Goal: Transaction & Acquisition: Obtain resource

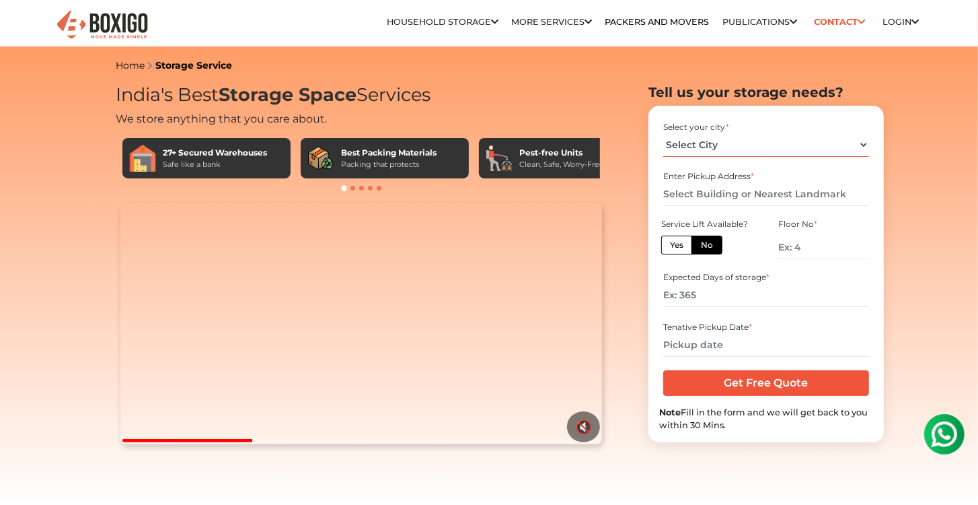
click at [762, 147] on select "Select City [GEOGRAPHIC_DATA] [GEOGRAPHIC_DATA] [GEOGRAPHIC_DATA] [GEOGRAPHIC_D…" at bounding box center [765, 145] width 205 height 24
select select "[GEOGRAPHIC_DATA]"
click at [663, 133] on select "Select City [GEOGRAPHIC_DATA] [GEOGRAPHIC_DATA] [GEOGRAPHIC_DATA] [GEOGRAPHIC_D…" at bounding box center [765, 145] width 205 height 24
click at [730, 194] on input "text" at bounding box center [765, 194] width 205 height 24
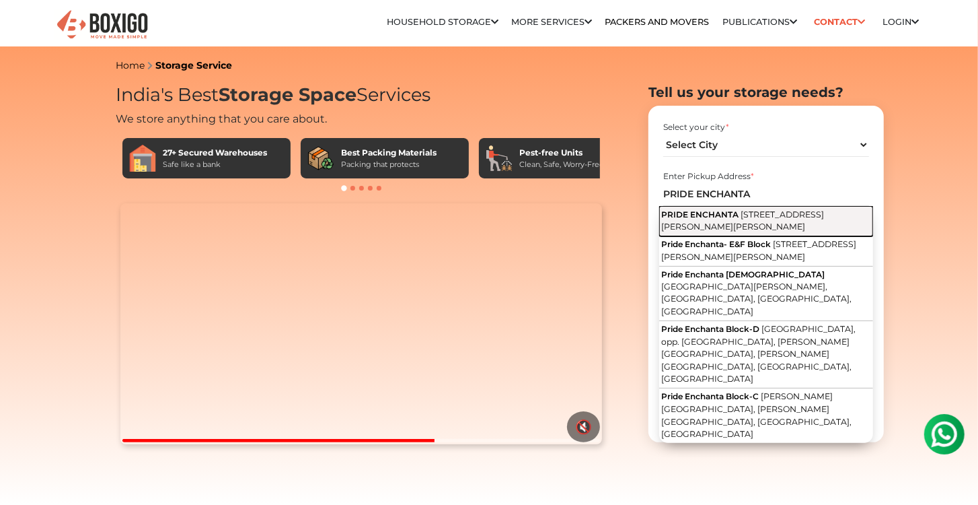
click at [714, 222] on span "[STREET_ADDRESS][PERSON_NAME][PERSON_NAME]" at bounding box center [742, 220] width 163 height 23
type input "PRIDE ENCHANTA, [STREET_ADDRESS][PERSON_NAME][PERSON_NAME]"
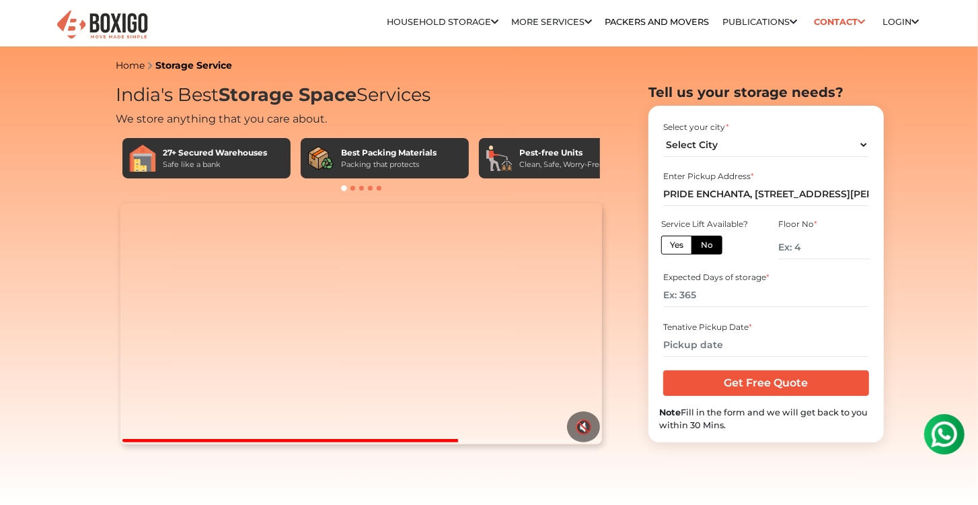
click at [686, 246] on label "Yes" at bounding box center [676, 244] width 31 height 19
click at [679, 246] on input "Yes" at bounding box center [674, 243] width 9 height 9
radio input "true"
click at [706, 300] on input "number" at bounding box center [765, 295] width 205 height 24
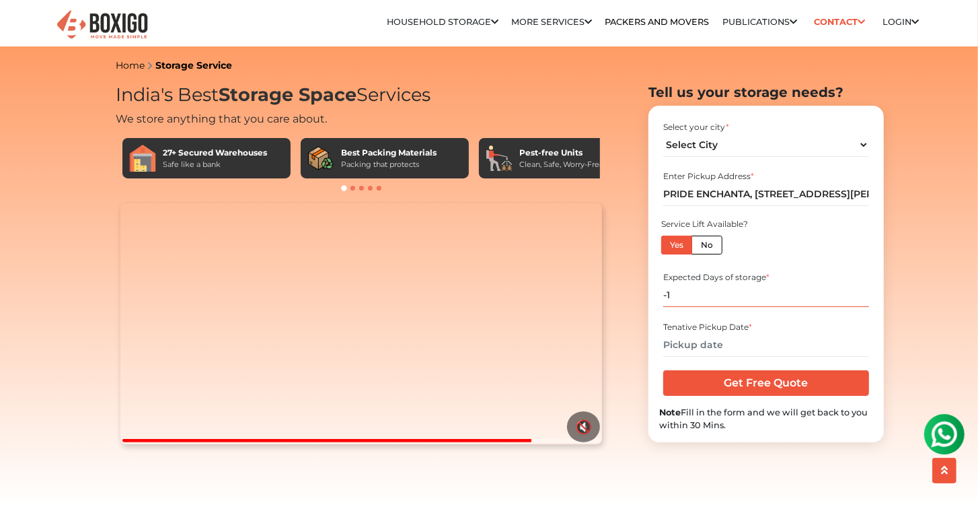
scroll to position [38, 0]
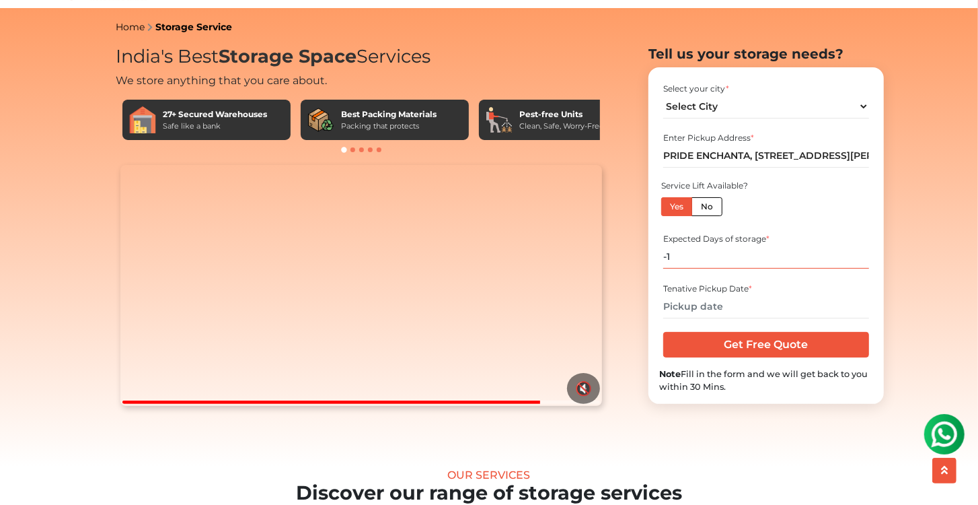
type input "-1"
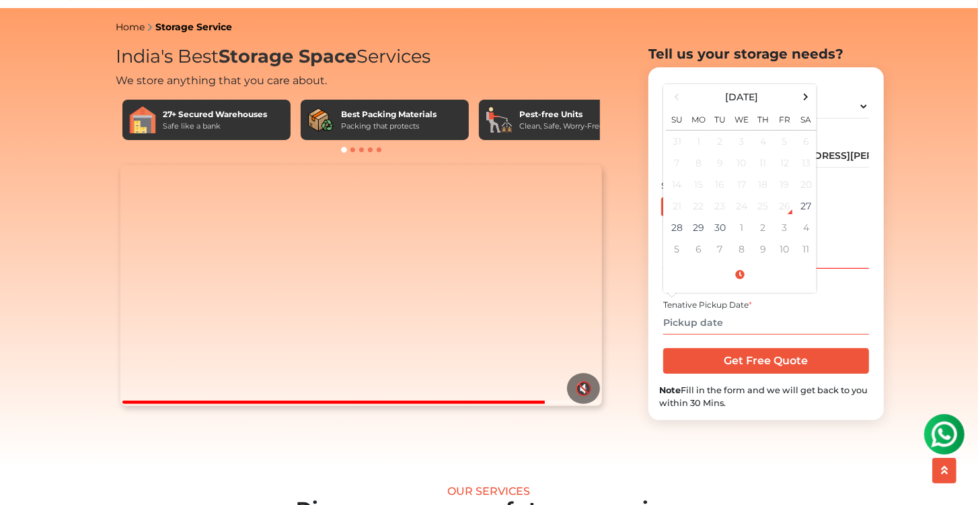
click at [706, 328] on input "text" at bounding box center [765, 323] width 205 height 24
click at [809, 103] on span at bounding box center [806, 96] width 18 height 18
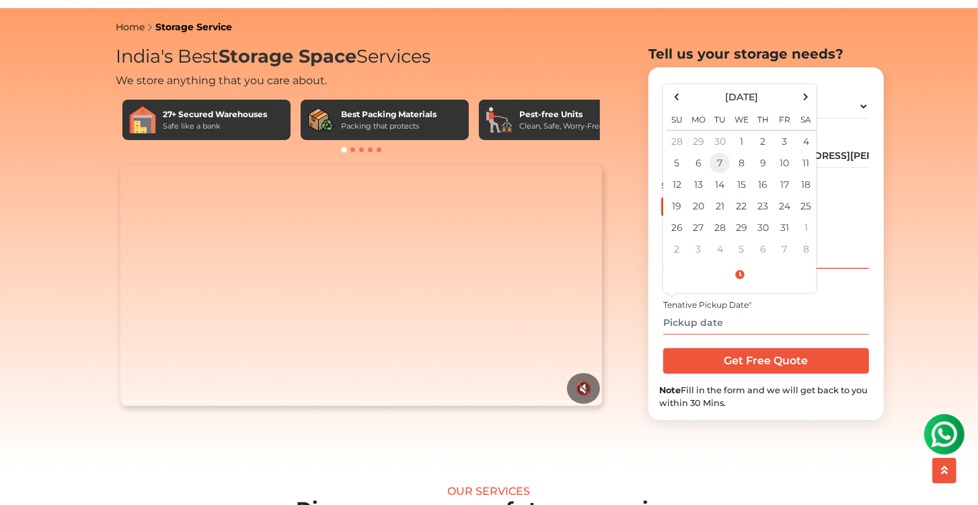
click at [721, 170] on td "7" at bounding box center [720, 163] width 22 height 22
click at [741, 280] on span at bounding box center [740, 275] width 148 height 24
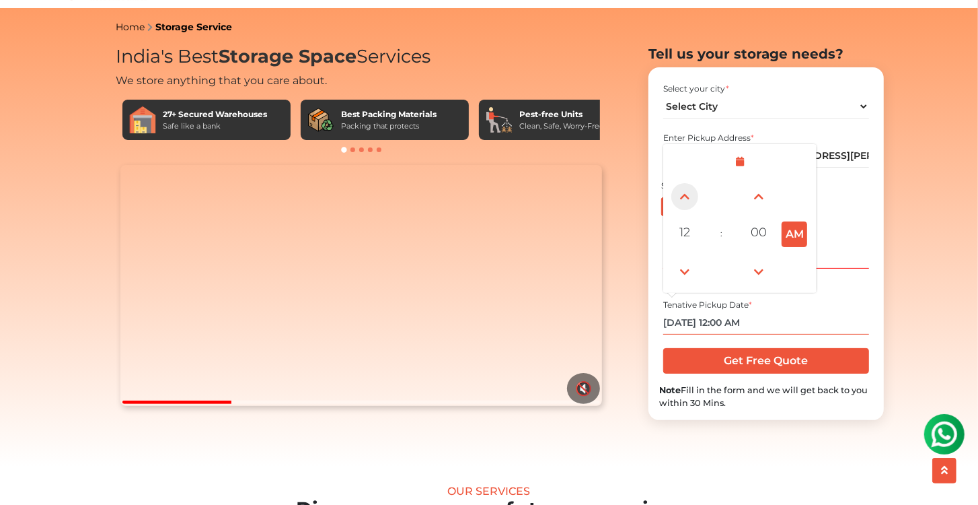
click at [682, 205] on span at bounding box center [685, 196] width 27 height 27
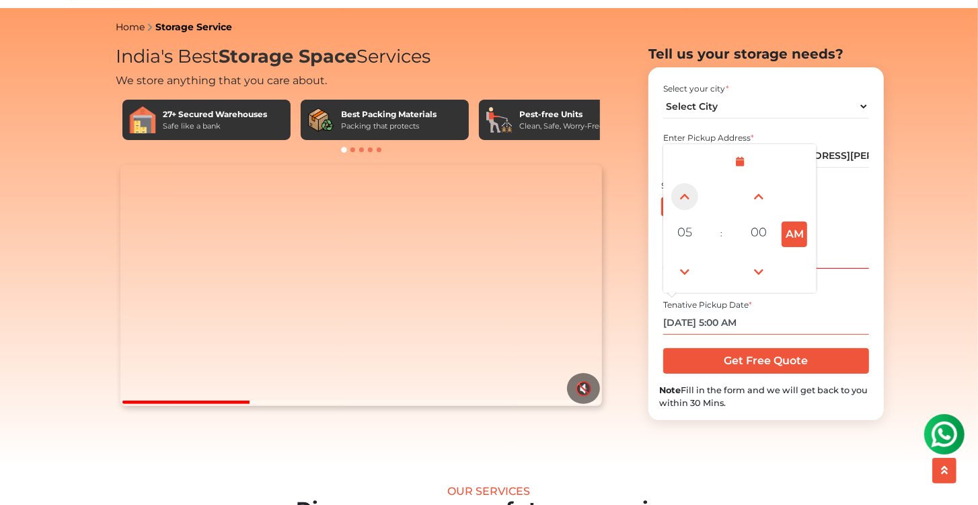
click at [682, 205] on span at bounding box center [685, 196] width 27 height 27
click at [793, 240] on button "AM" at bounding box center [795, 234] width 26 height 26
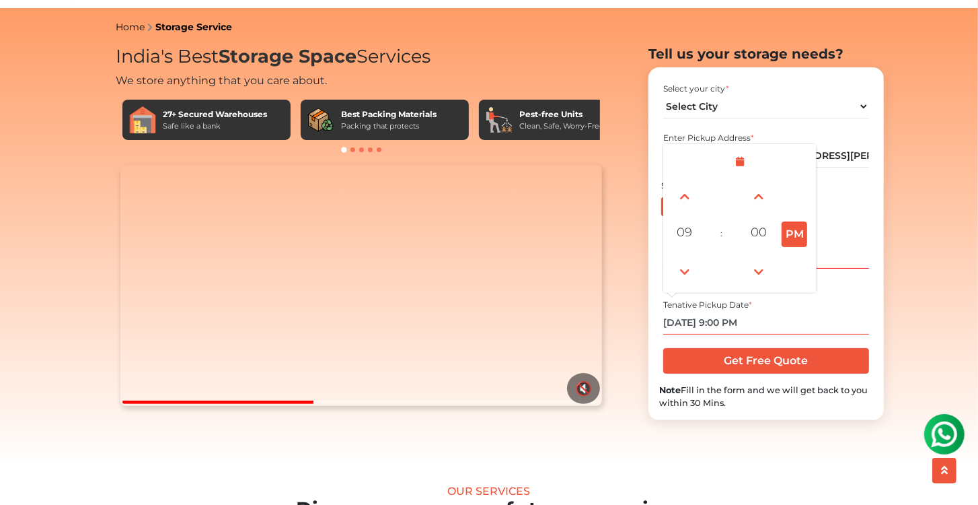
click at [793, 240] on button "PM" at bounding box center [795, 234] width 26 height 26
type input "[DATE] 9:00 AM"
click at [813, 321] on input "[DATE] 9:00 AM" at bounding box center [765, 323] width 205 height 24
click at [783, 137] on div "Enter Pickup Address * PRIDE ENCHANTA, [STREET_ADDRESS][PERSON_NAME][PERSON_NAM…" at bounding box center [766, 150] width 214 height 44
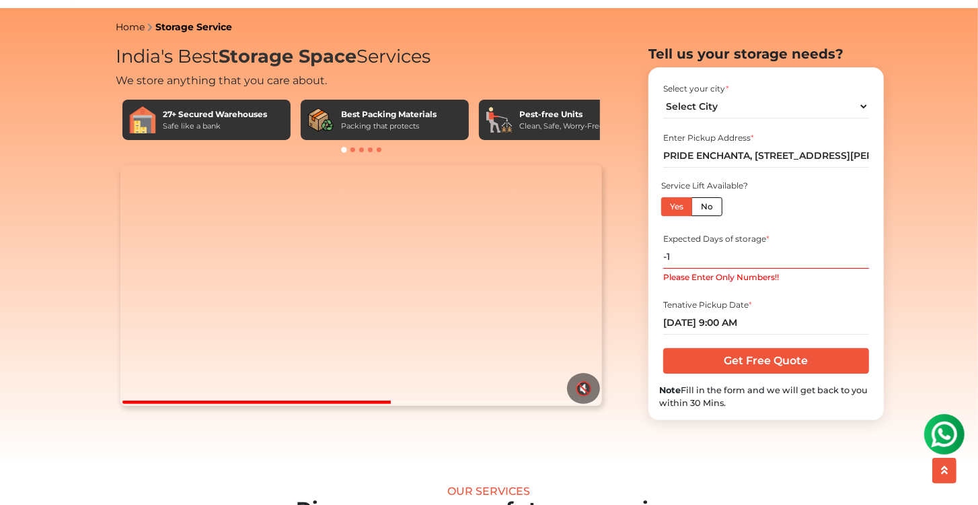
click at [699, 266] on input "-1" at bounding box center [765, 257] width 205 height 24
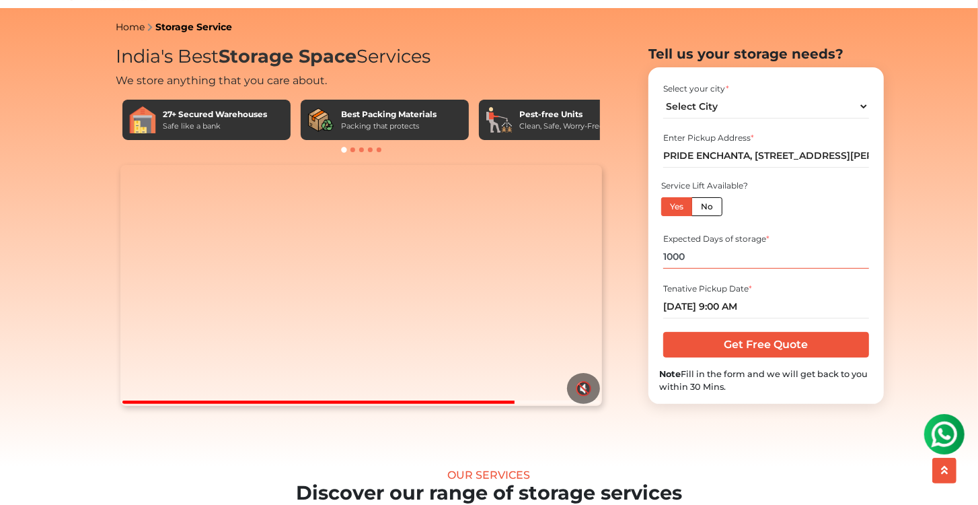
type input "1000"
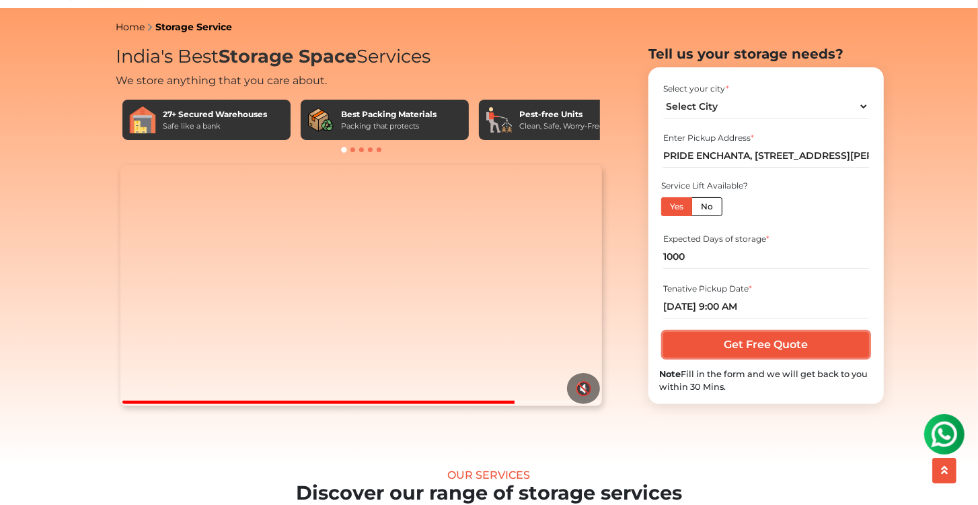
click at [759, 357] on input "Get Free Quote" at bounding box center [765, 345] width 205 height 26
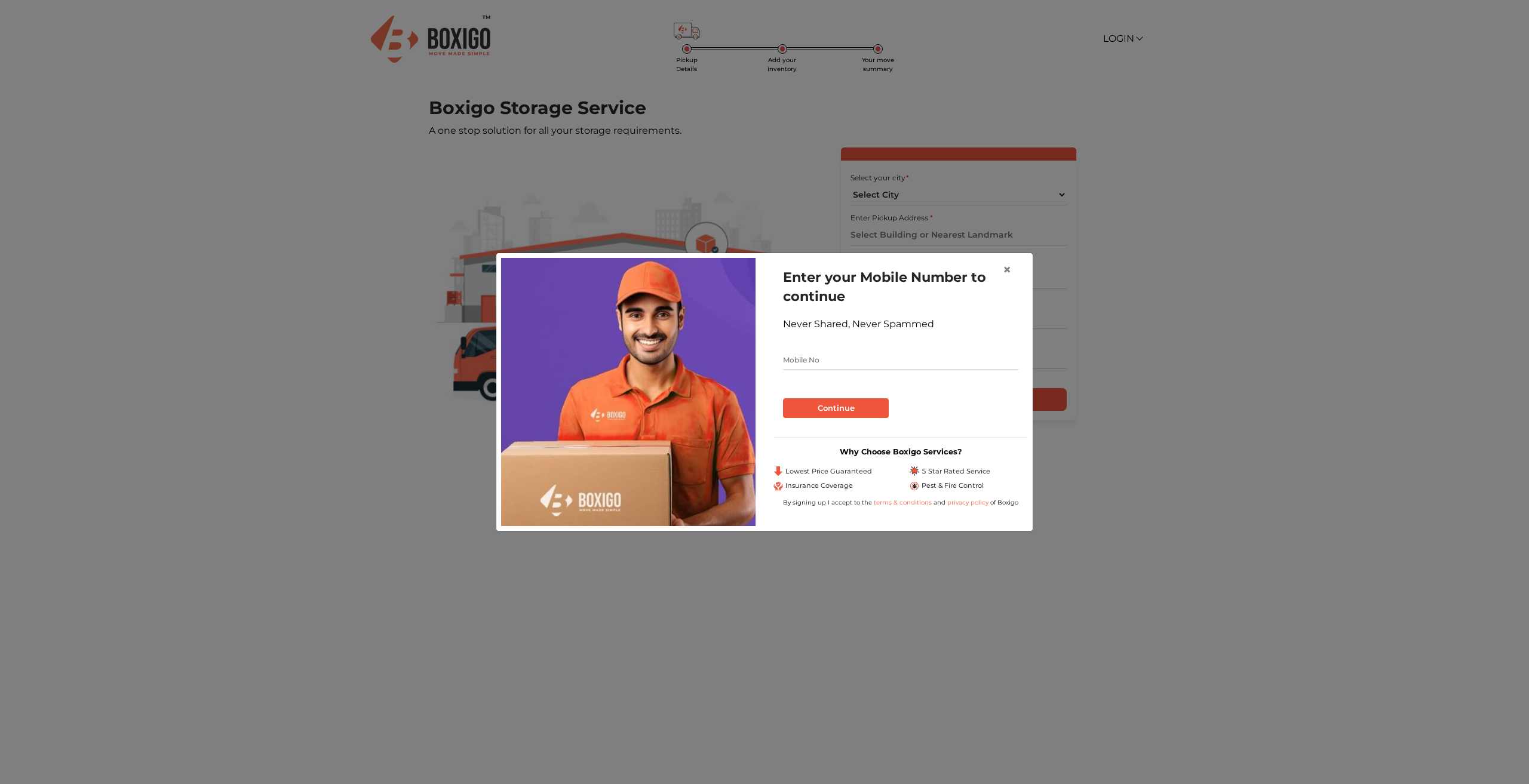
click at [871, 343] on form "Enter your Mobile Number to continue Never Shared, Never Spammed Continue" at bounding box center [900, 343] width 235 height 151
click at [857, 352] on input "text" at bounding box center [900, 360] width 235 height 20
type input "9243456854"
click at [844, 400] on button "Continue" at bounding box center [836, 408] width 106 height 20
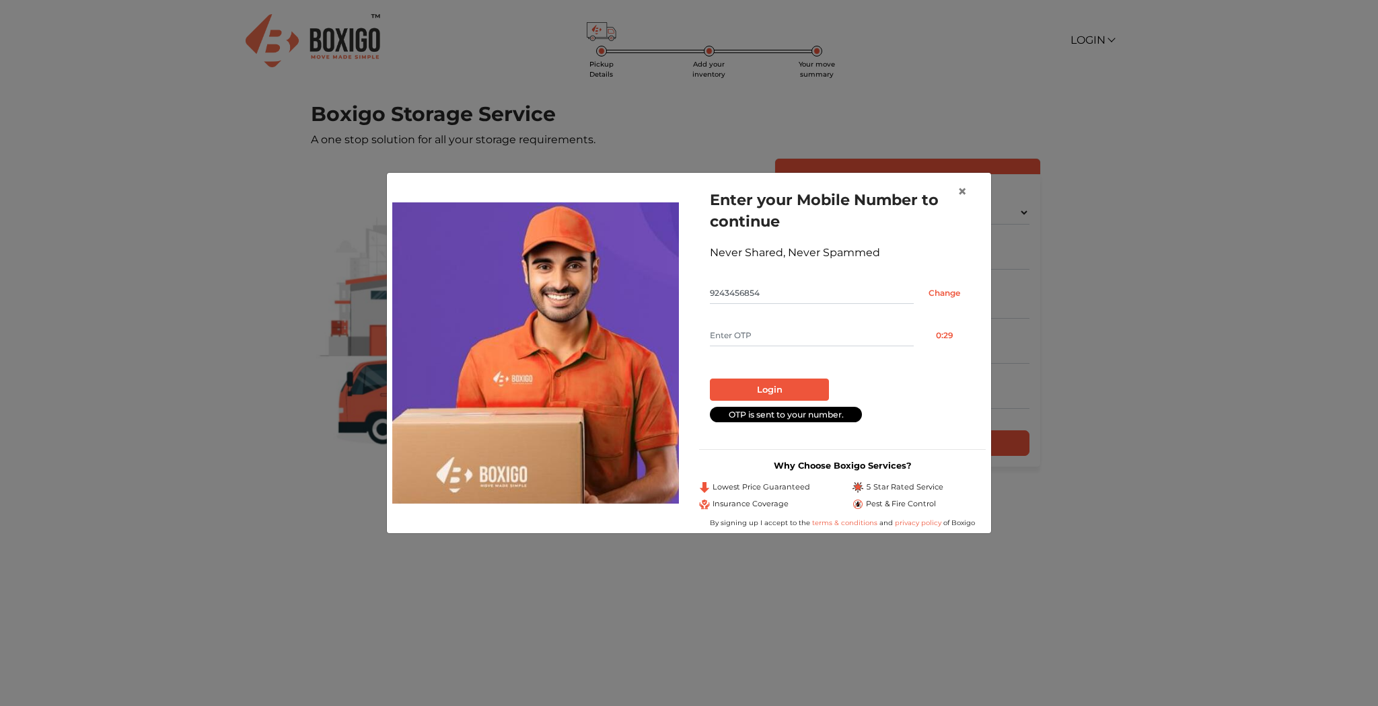
click at [787, 334] on input "text" at bounding box center [812, 336] width 204 height 22
click at [789, 304] on input "9243456854" at bounding box center [812, 294] width 204 height 22
click at [795, 330] on input "text" at bounding box center [812, 336] width 204 height 22
click at [939, 338] on button "Resend OTP" at bounding box center [944, 336] width 61 height 22
click at [813, 341] on input "text" at bounding box center [812, 336] width 204 height 22
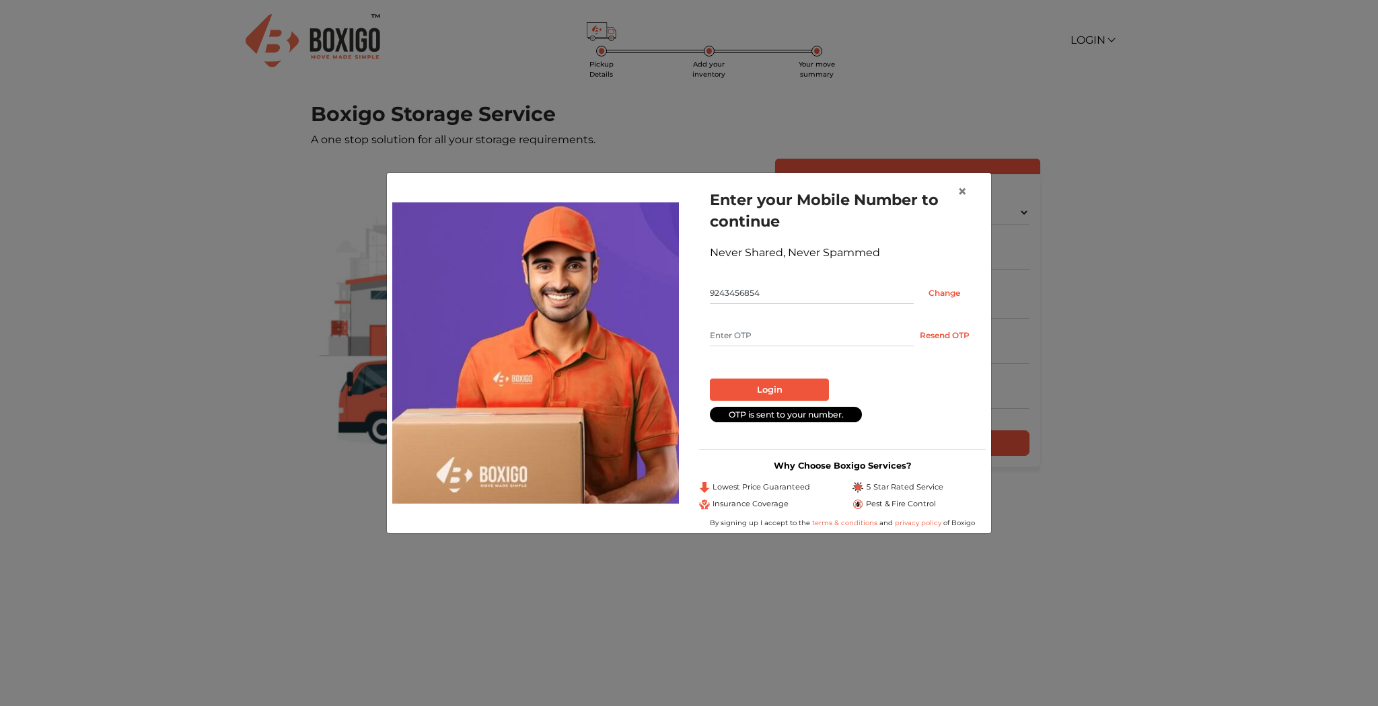
click at [813, 341] on input "text" at bounding box center [812, 336] width 204 height 22
click at [929, 342] on button "Resend OTP" at bounding box center [944, 336] width 61 height 22
click at [810, 336] on input "text" at bounding box center [812, 336] width 204 height 22
click at [961, 186] on span "×" at bounding box center [961, 192] width 9 height 20
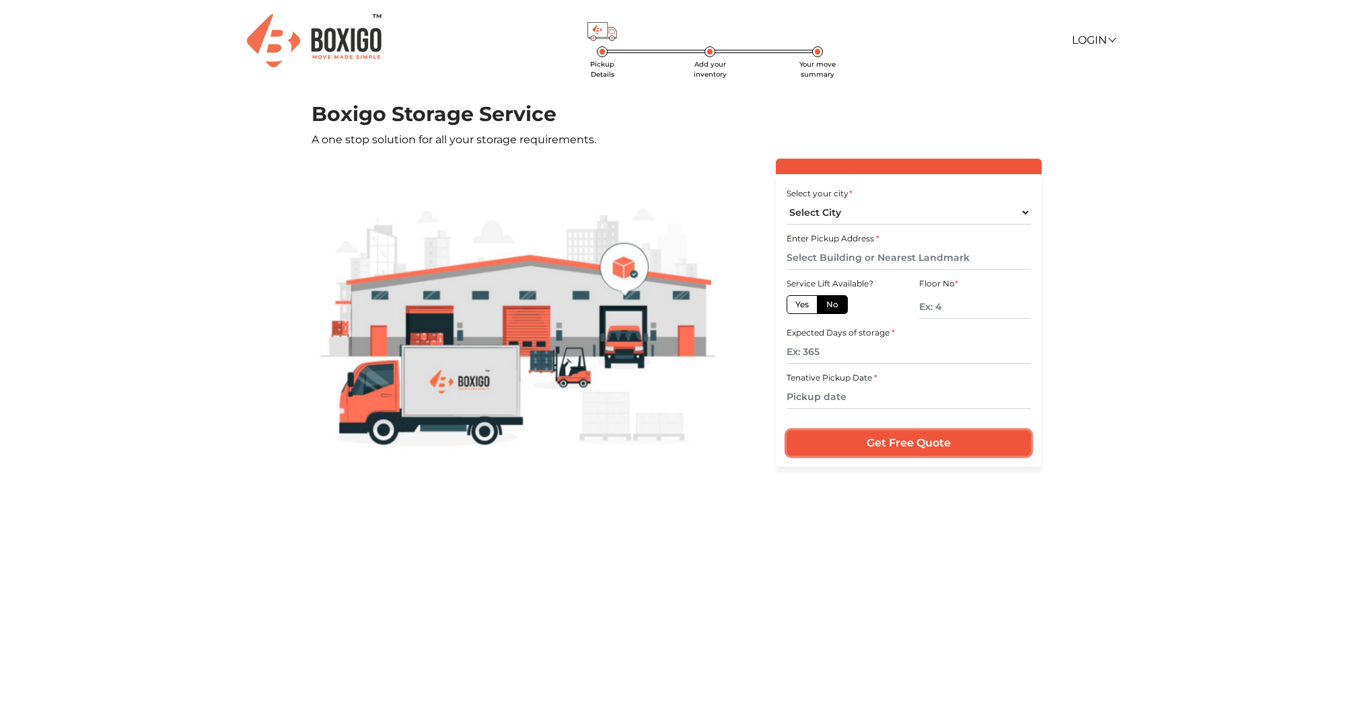
click at [945, 441] on input "Get Free Quote" at bounding box center [909, 444] width 244 height 26
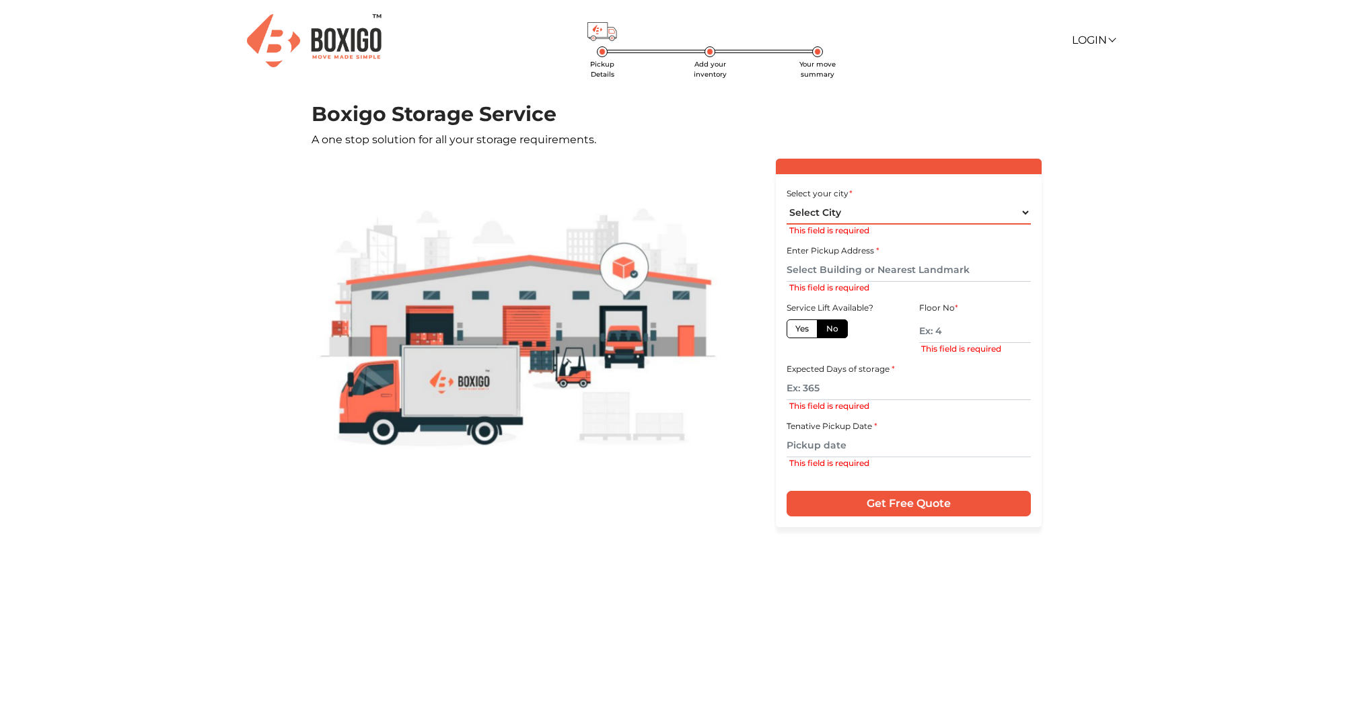
click at [848, 218] on select "Select City Bangalore Bengaluru Bhopal Bhubaneswar Chennai Coimbatore Cuttack D…" at bounding box center [909, 213] width 244 height 24
select select "[GEOGRAPHIC_DATA]"
click at [787, 201] on select "Select City Bangalore Bengaluru Bhopal Bhubaneswar Chennai Coimbatore Cuttack D…" at bounding box center [909, 213] width 244 height 24
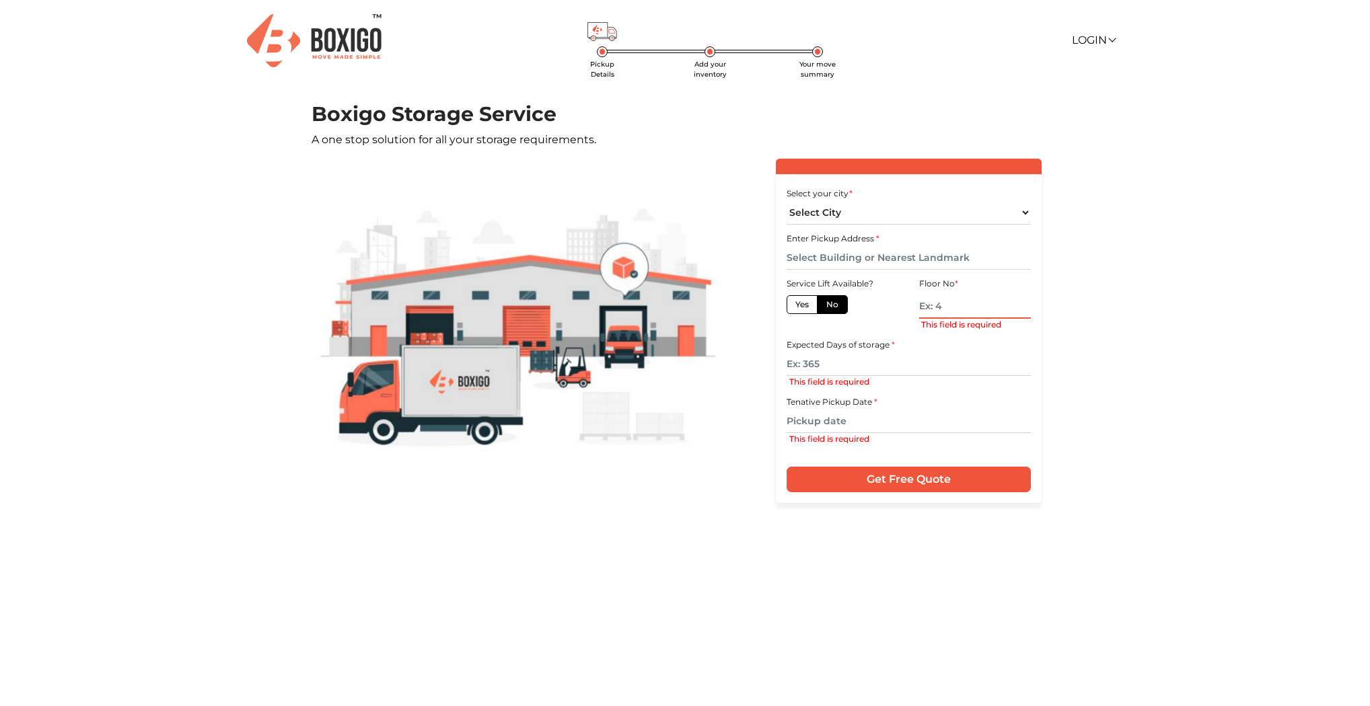
click at [950, 312] on input "text" at bounding box center [975, 307] width 112 height 24
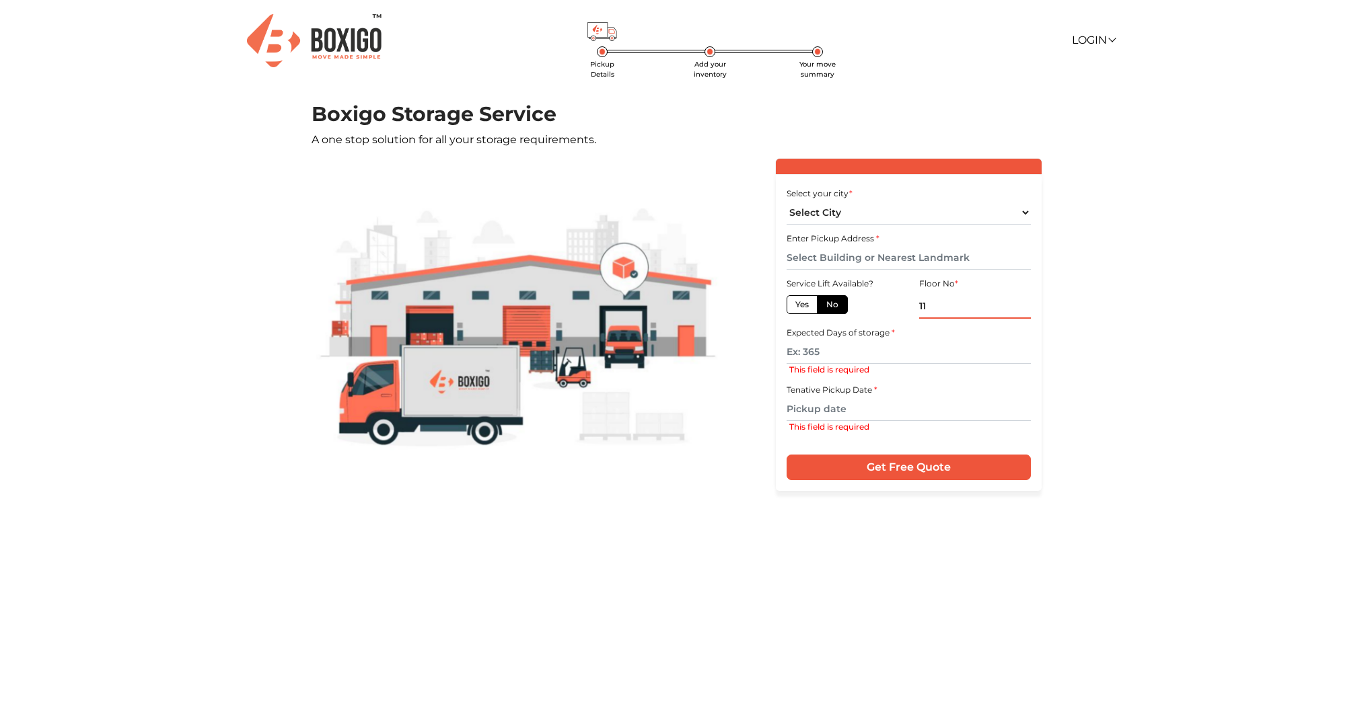
type input "11"
click at [925, 351] on input "text" at bounding box center [909, 352] width 244 height 24
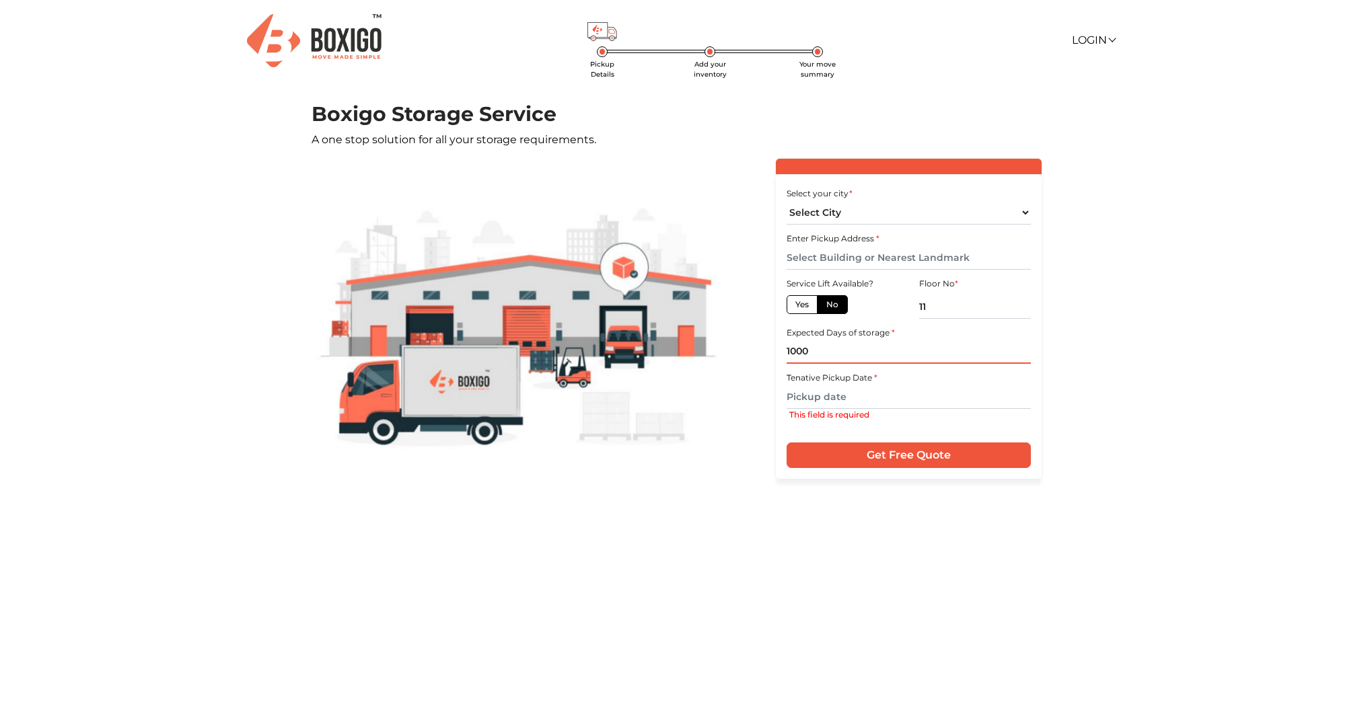
type input "1000"
click at [912, 396] on input "text" at bounding box center [909, 398] width 244 height 24
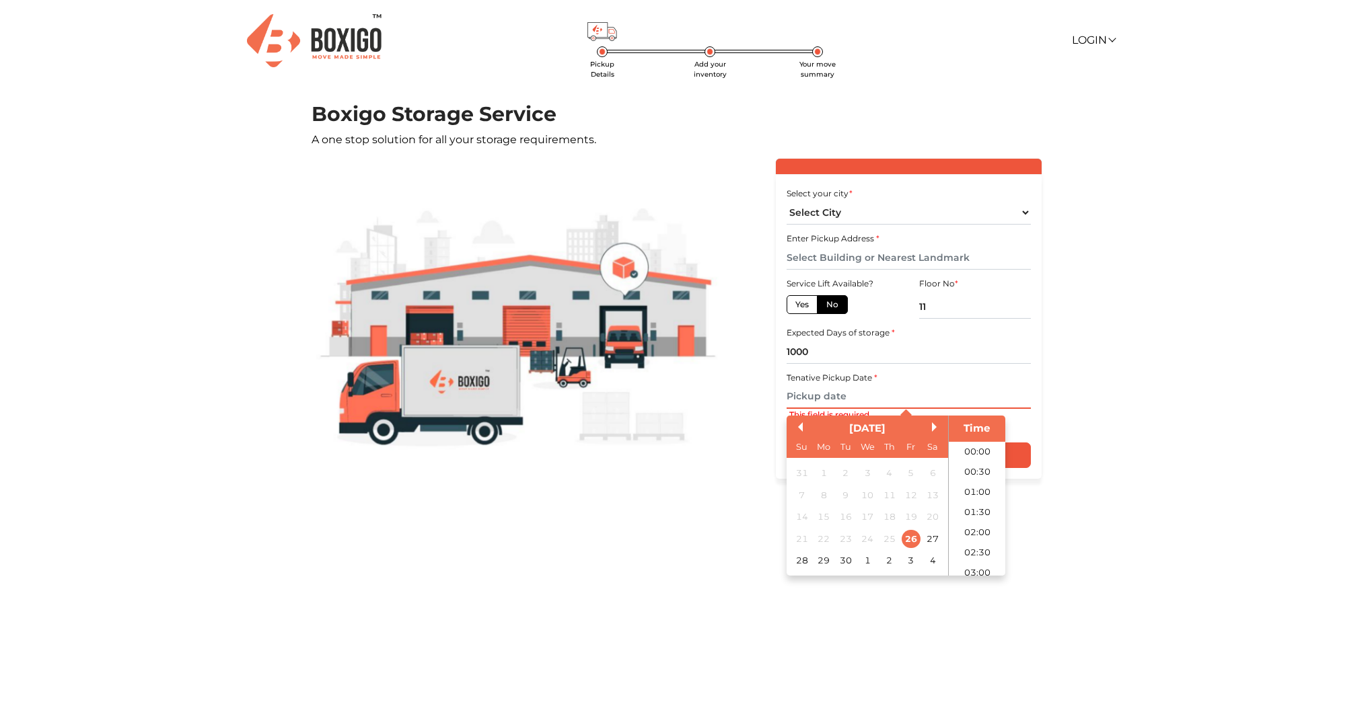
scroll to position [165, 0]
click at [933, 427] on button "Next Month" at bounding box center [936, 427] width 9 height 9
click at [848, 497] on div "7" at bounding box center [845, 495] width 18 height 18
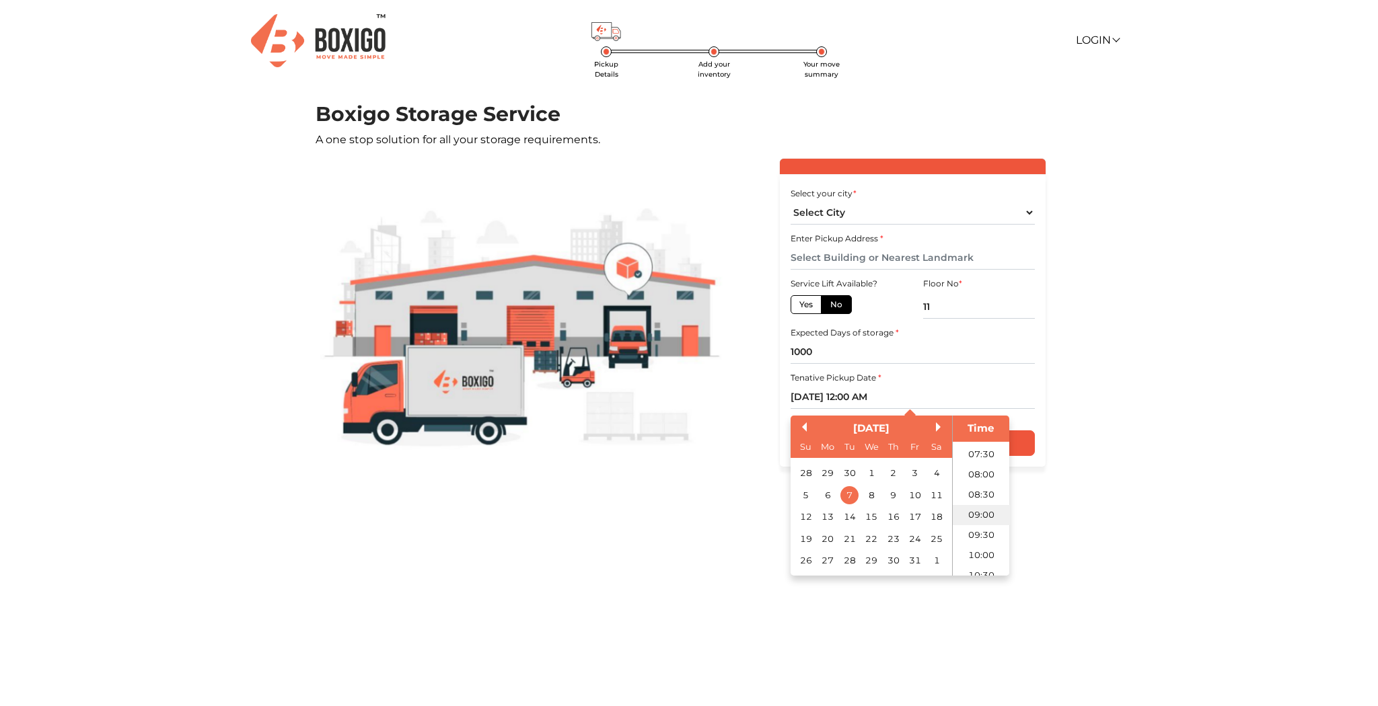
scroll to position [326, 0]
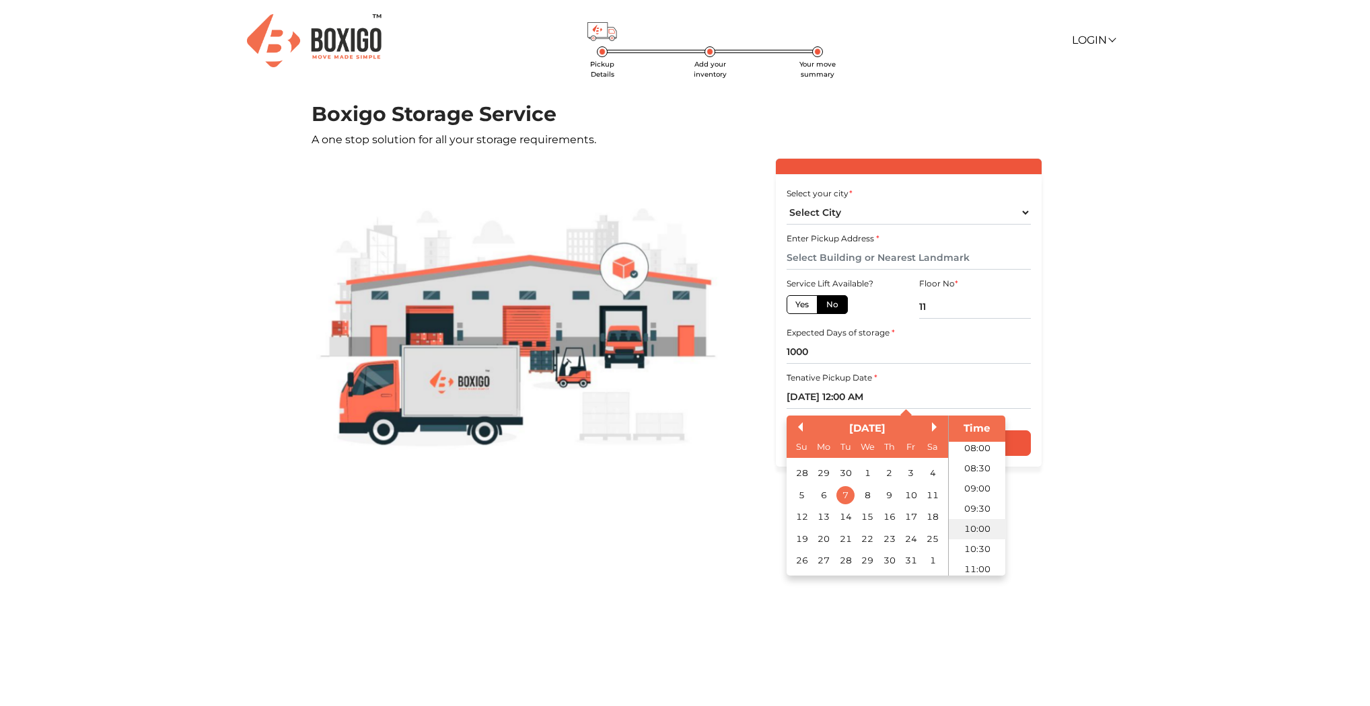
click at [971, 532] on li "10:00" at bounding box center [977, 529] width 57 height 20
type input "07/10/2025 10:00 AM"
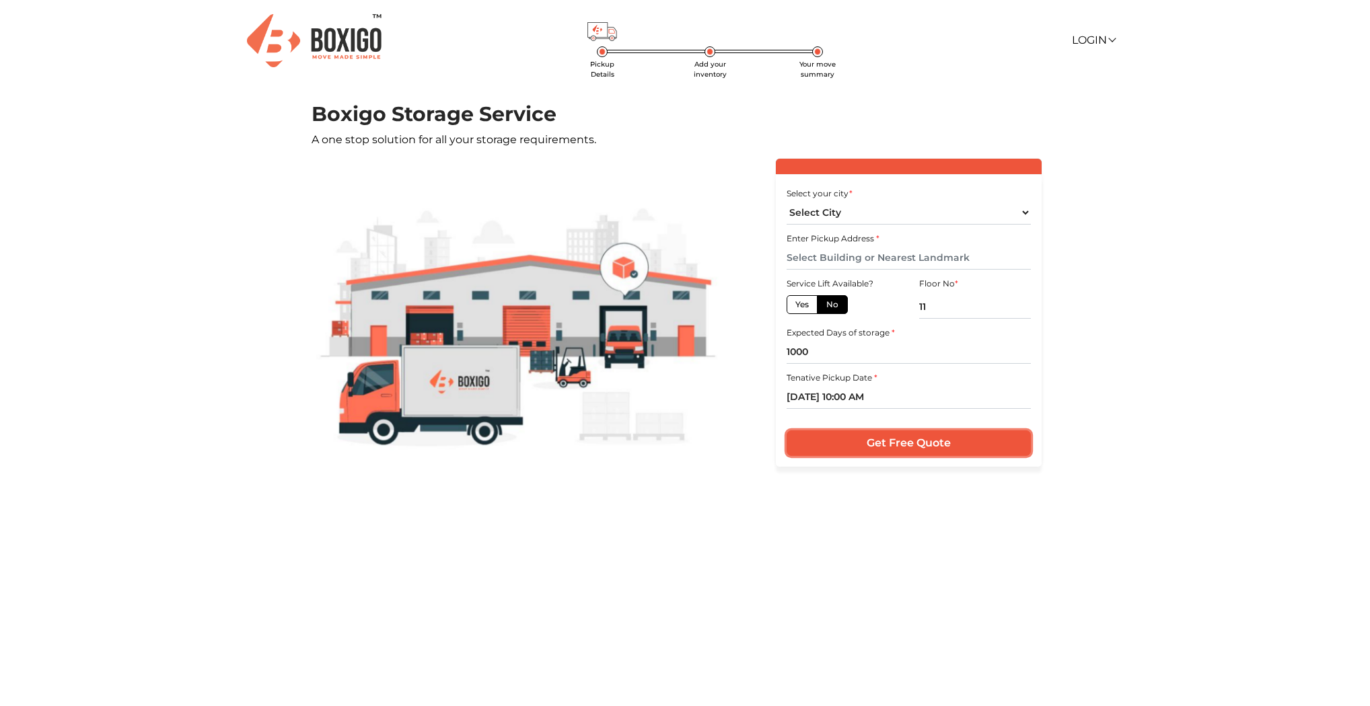
click at [957, 449] on input "Get Free Quote" at bounding box center [909, 444] width 244 height 26
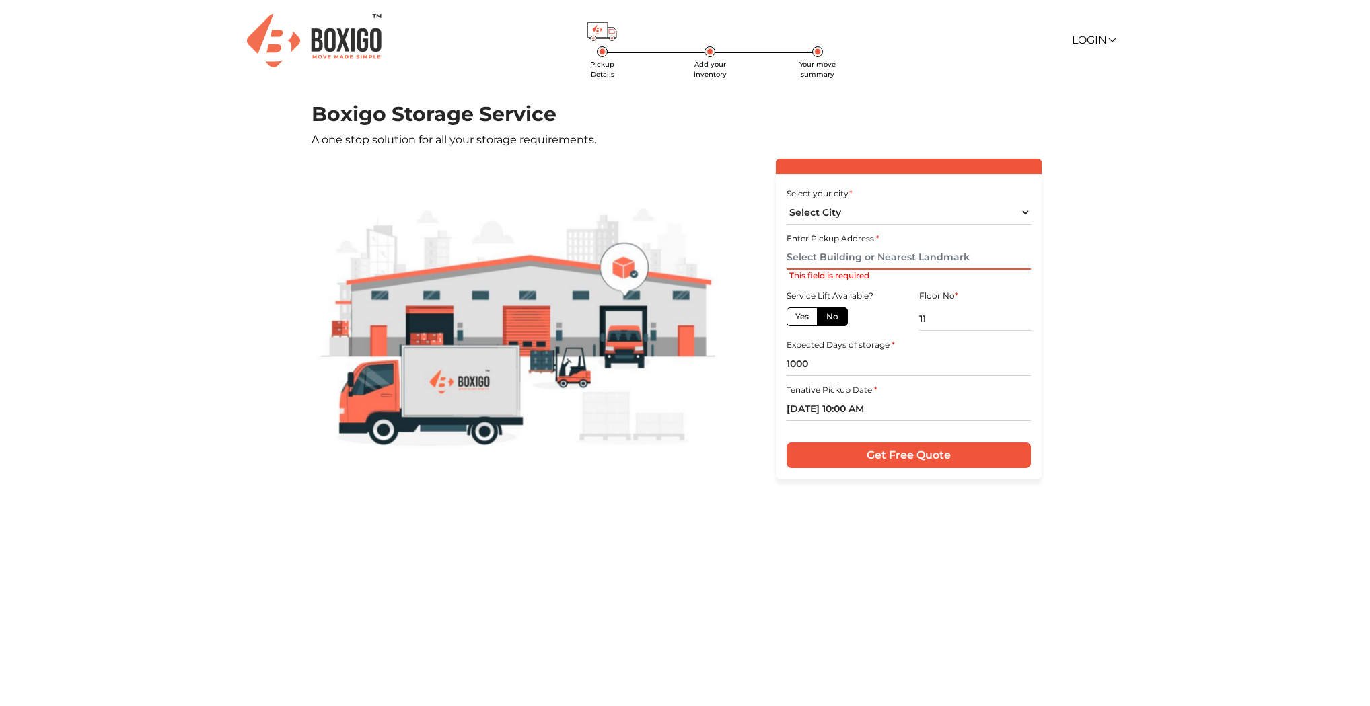
click at [857, 258] on input "text" at bounding box center [909, 258] width 244 height 24
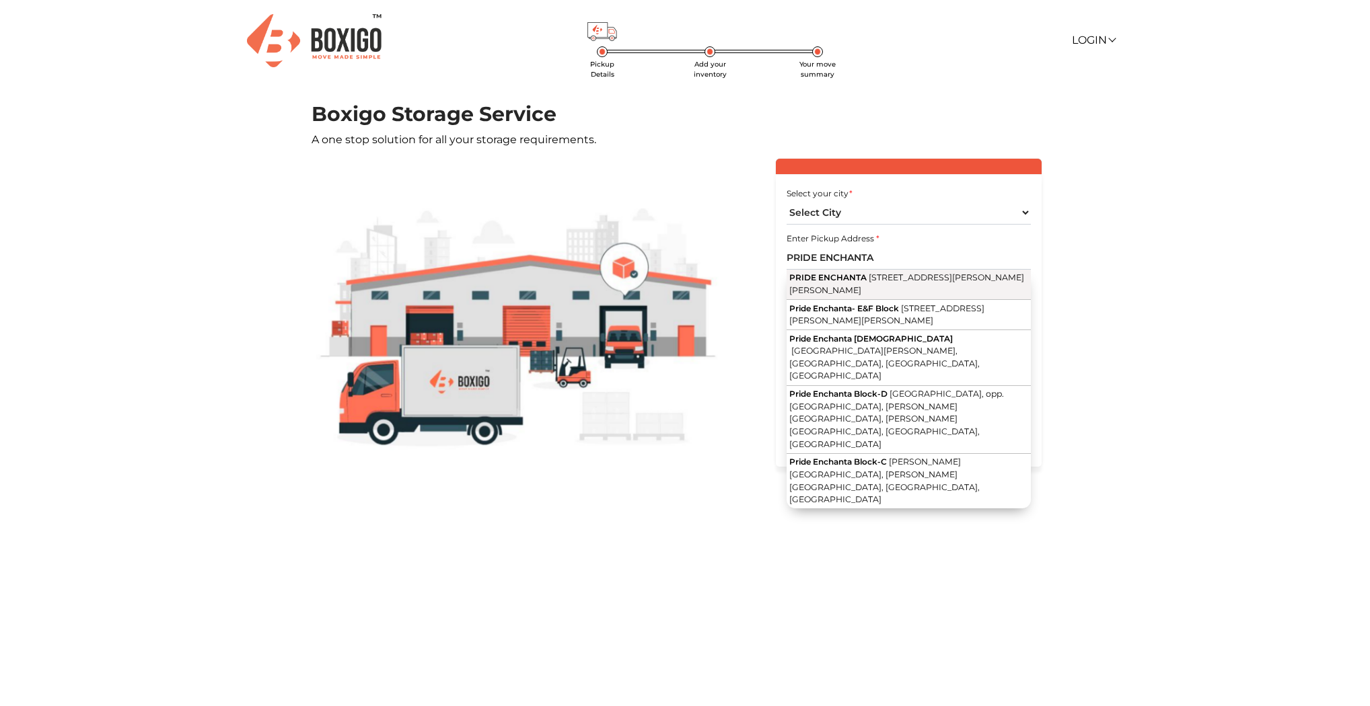
click at [851, 288] on span "[STREET_ADDRESS][PERSON_NAME][PERSON_NAME]" at bounding box center [906, 284] width 235 height 23
type input "PRIDE ENCHANTA, [STREET_ADDRESS][PERSON_NAME][PERSON_NAME]"
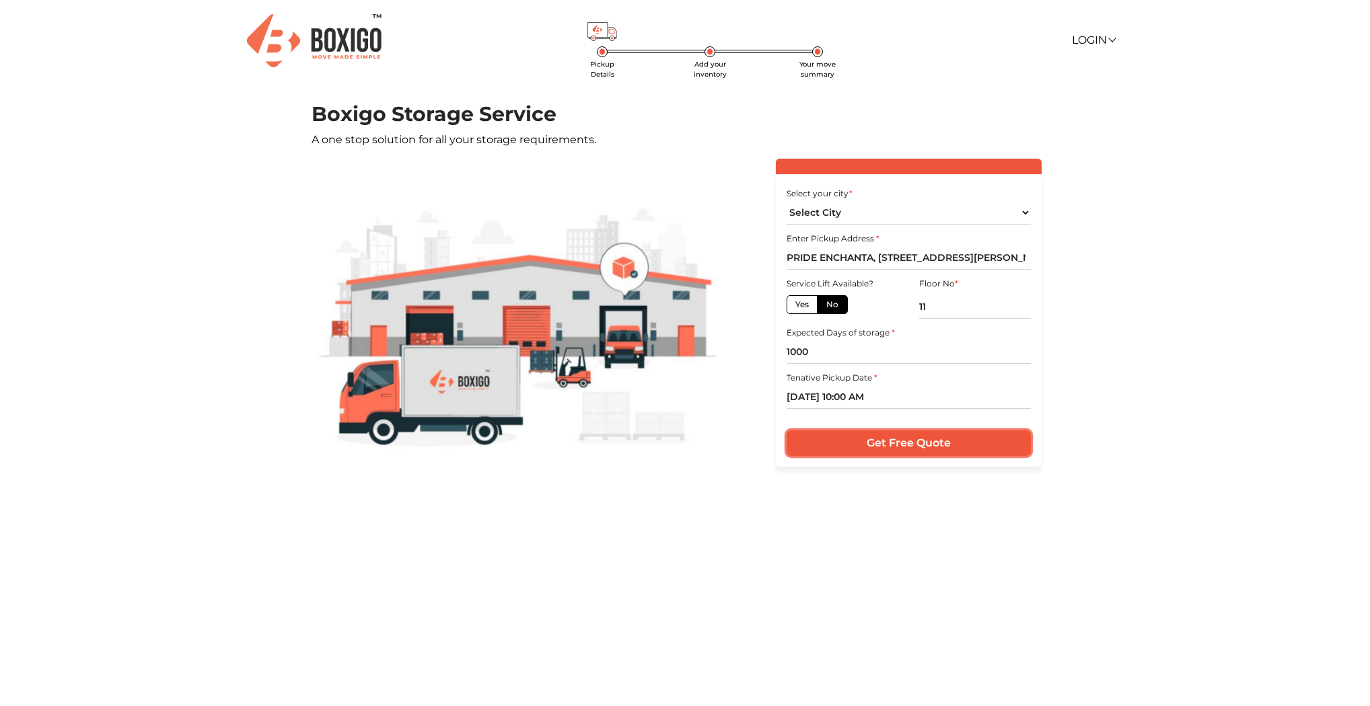
click at [879, 436] on input "Get Free Quote" at bounding box center [909, 444] width 244 height 26
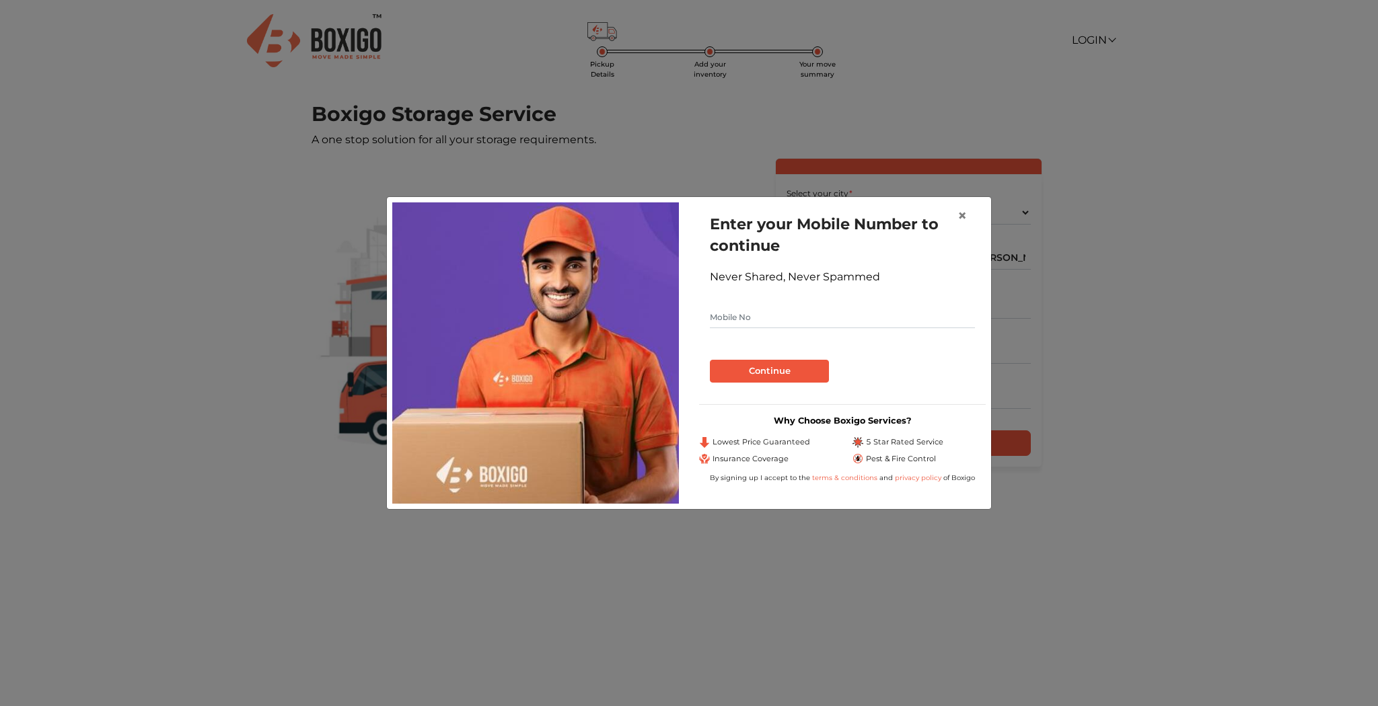
click at [734, 314] on input "text" at bounding box center [842, 318] width 265 height 22
type input "9243456854"
click at [772, 370] on button "Continue" at bounding box center [769, 371] width 119 height 23
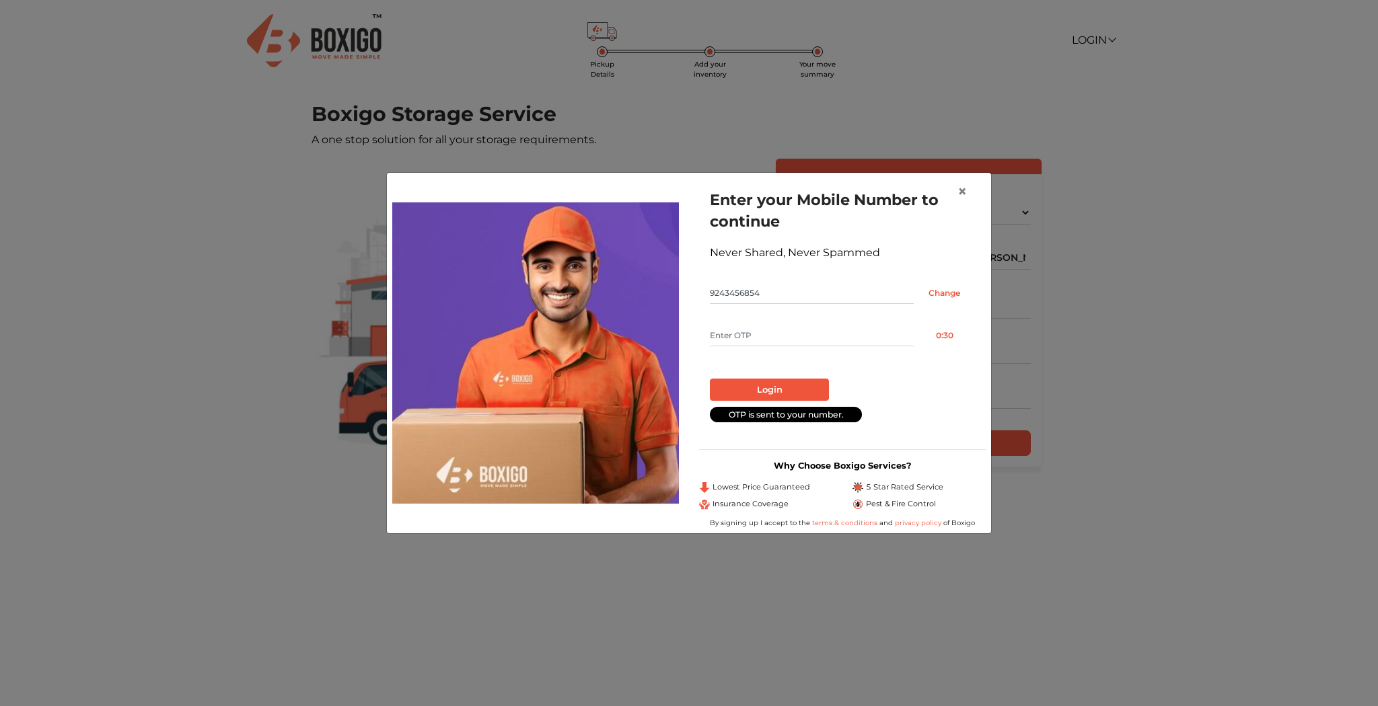
click at [820, 338] on input "text" at bounding box center [812, 336] width 204 height 22
click at [773, 334] on input "text" at bounding box center [812, 336] width 204 height 22
click at [942, 336] on button "Resend OTP" at bounding box center [944, 336] width 61 height 22
click at [822, 338] on input "text" at bounding box center [812, 336] width 204 height 22
click at [947, 336] on button "Resend OTP" at bounding box center [944, 336] width 61 height 22
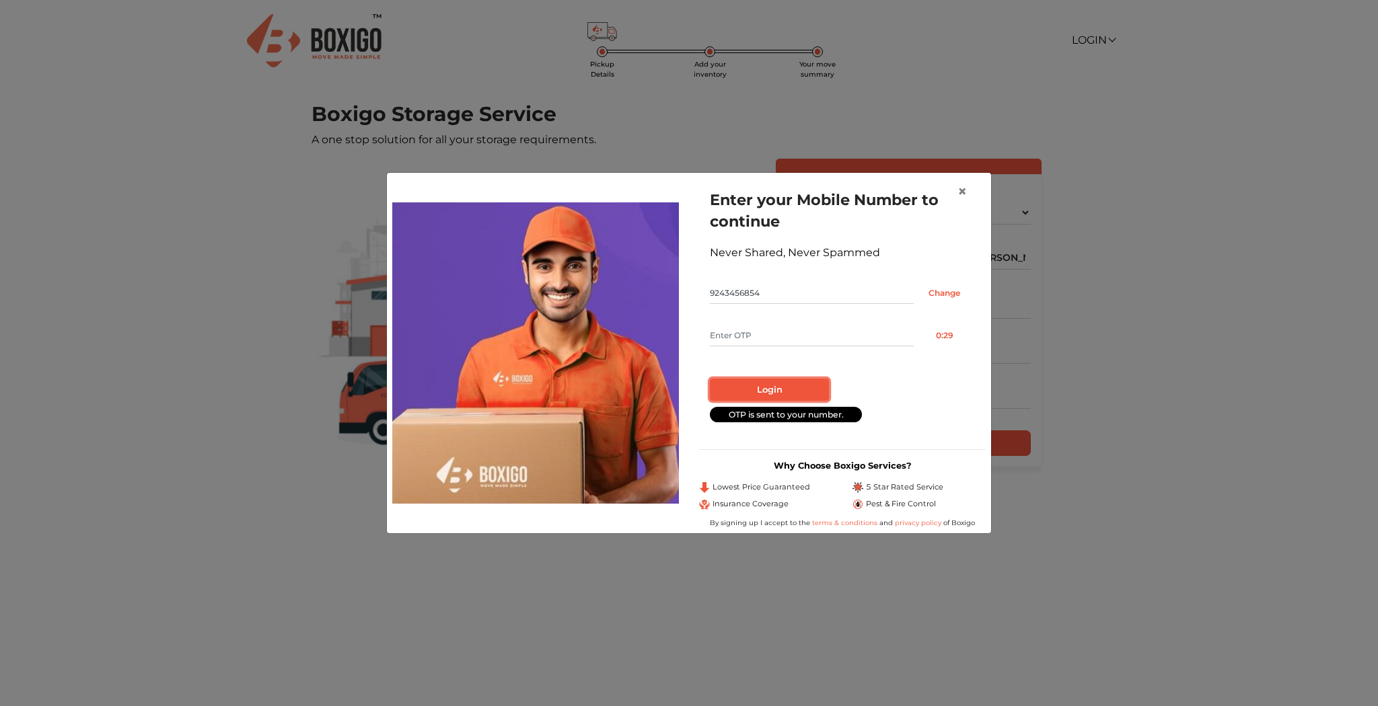
click at [776, 383] on button "Login" at bounding box center [769, 390] width 119 height 23
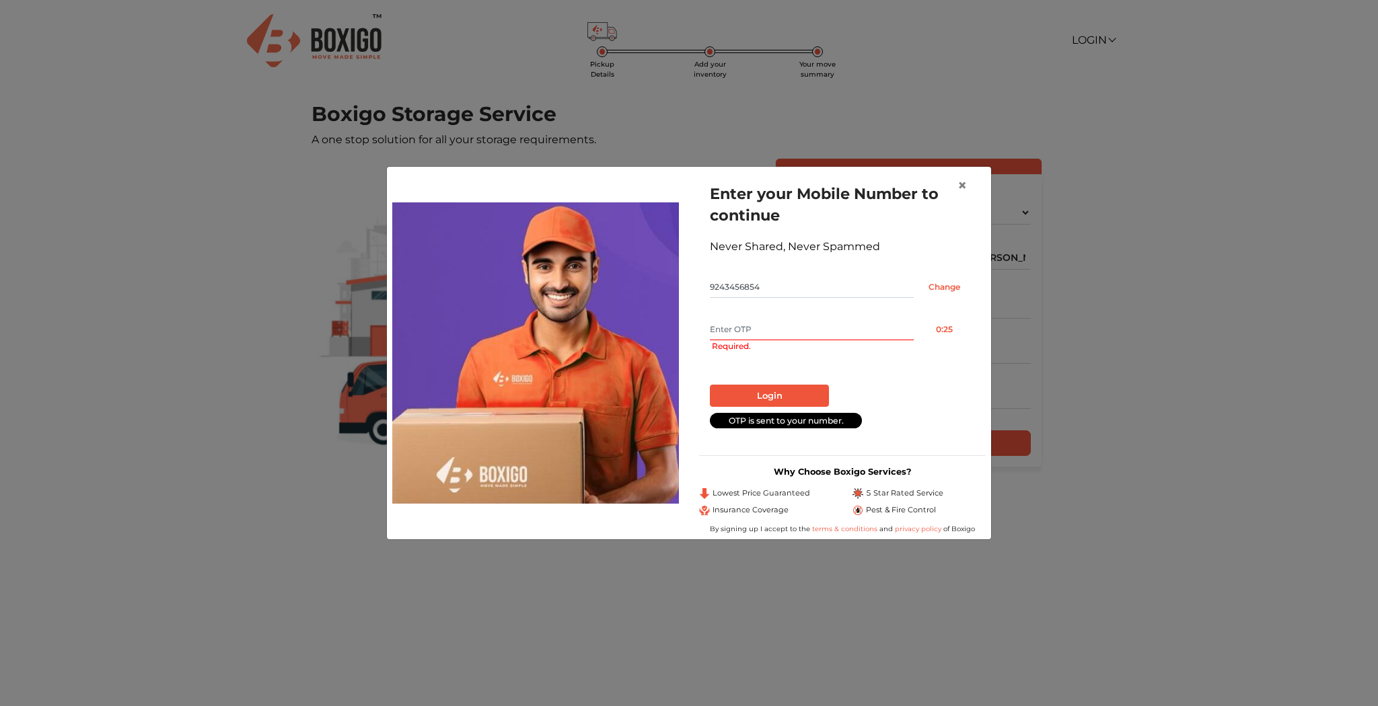
click at [774, 333] on input "text" at bounding box center [812, 330] width 204 height 22
